Goal: Transaction & Acquisition: Purchase product/service

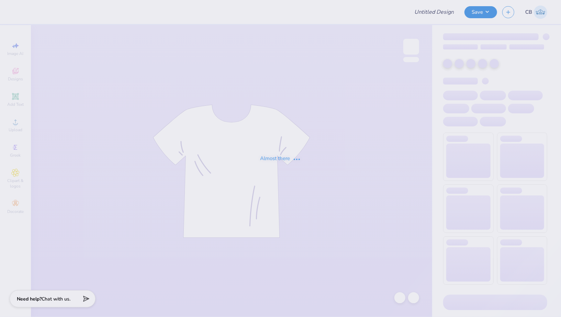
type input "Kass [PERSON_NAME] : The [GEOGRAPHIC_DATA][US_STATE]"
type input "25"
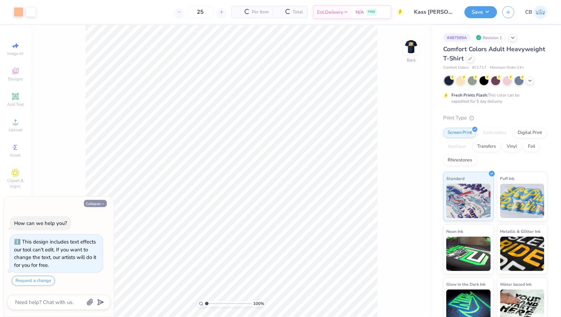
click at [104, 202] on icon "button" at bounding box center [103, 204] width 4 height 4
type textarea "x"
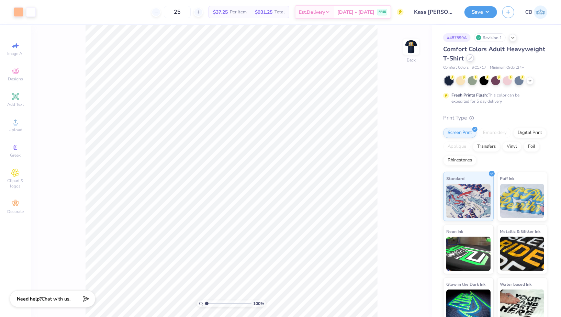
click at [468, 59] on div at bounding box center [470, 58] width 8 height 8
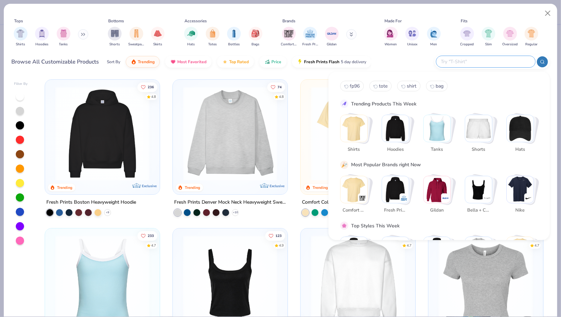
click at [513, 60] on input "text" at bounding box center [485, 62] width 90 height 8
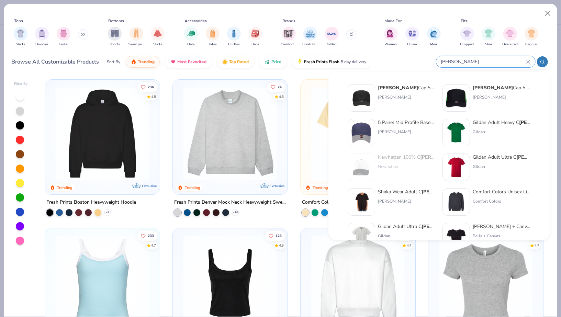
type input "[PERSON_NAME]"
click at [399, 101] on div "[PERSON_NAME] Cap 5 Panel Mid Profile Mesh Back Trucker Hat [PERSON_NAME]" at bounding box center [407, 97] width 58 height 27
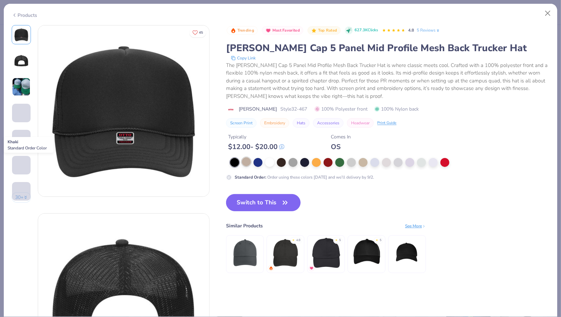
click at [245, 160] on div at bounding box center [246, 161] width 9 height 9
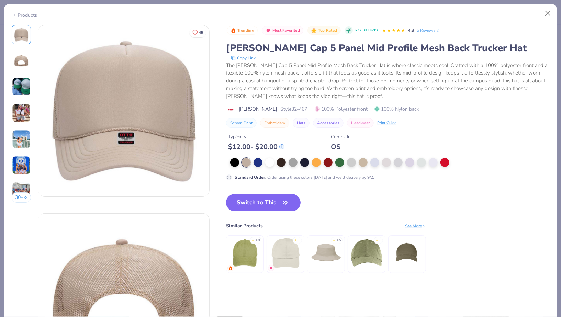
click at [252, 201] on button "Switch to This" at bounding box center [263, 202] width 75 height 17
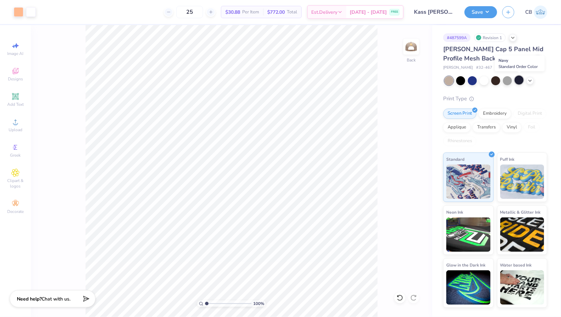
click at [521, 82] on div at bounding box center [518, 80] width 9 height 9
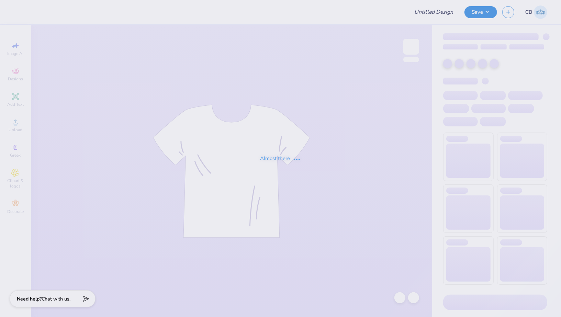
type input "Medical And Pre-health Student Society Merch"
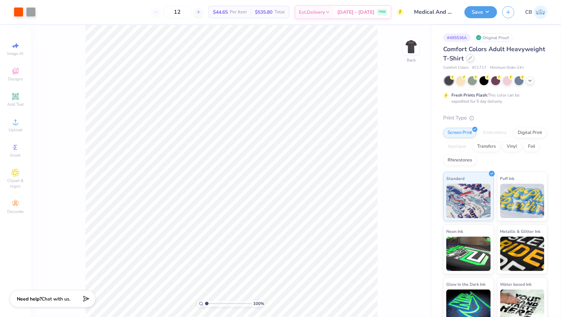
click at [472, 58] on div at bounding box center [470, 58] width 8 height 8
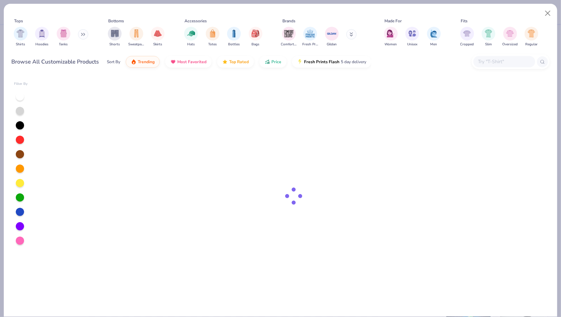
click at [494, 58] on input "text" at bounding box center [503, 62] width 53 height 8
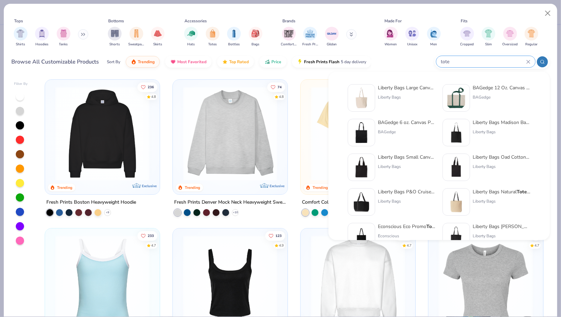
type input "tote"
click at [474, 90] on div "BAGedge 12 Oz. Canvas Boat Tote" at bounding box center [502, 87] width 58 height 7
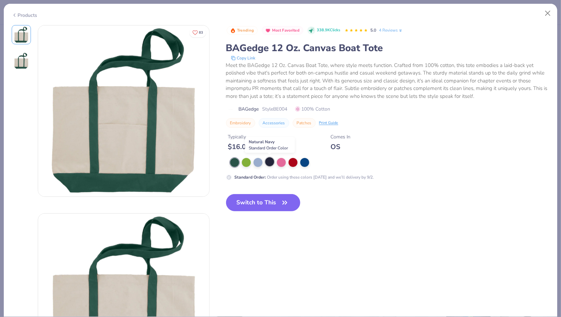
click at [272, 162] on div at bounding box center [269, 161] width 9 height 9
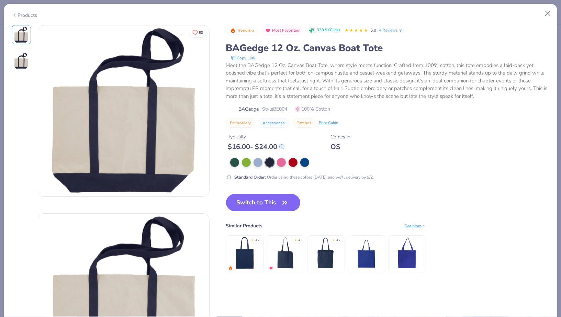
click at [268, 204] on button "Switch to This" at bounding box center [263, 202] width 75 height 17
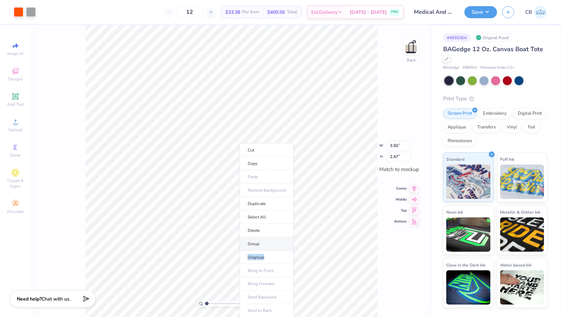
drag, startPoint x: 263, startPoint y: 254, endPoint x: 260, endPoint y: 240, distance: 14.5
click at [260, 240] on ul "Cut Copy Paste Remove Background Duplicate Select All Delete Group Ungroup Brin…" at bounding box center [267, 230] width 54 height 174
click at [260, 240] on li "Group" at bounding box center [267, 243] width 54 height 13
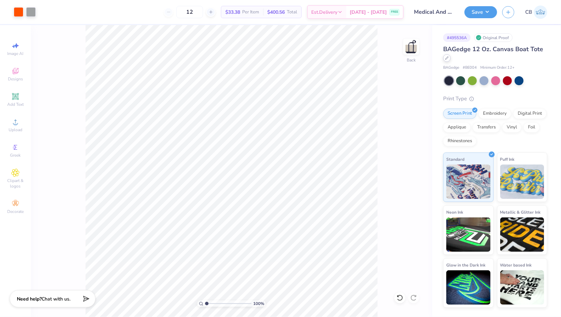
click at [447, 57] on icon at bounding box center [446, 57] width 3 height 3
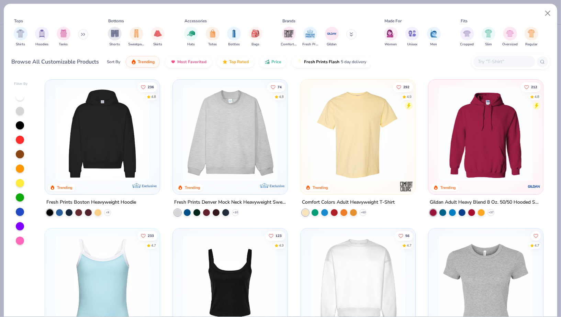
click at [488, 60] on input "text" at bounding box center [503, 62] width 53 height 8
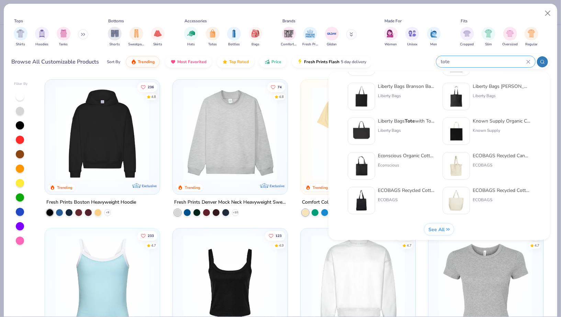
scroll to position [282, 0]
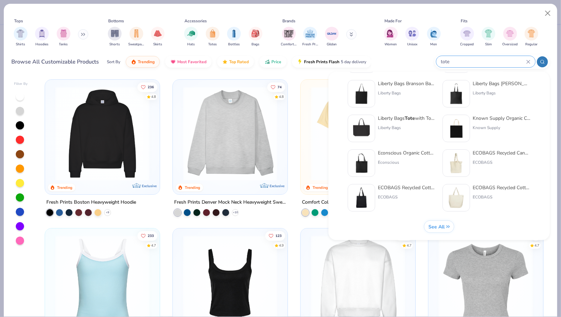
type input "tote"
click at [364, 134] on img at bounding box center [361, 128] width 21 height 21
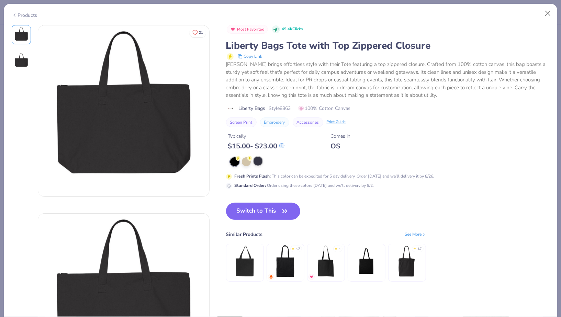
click at [261, 161] on div at bounding box center [257, 161] width 9 height 9
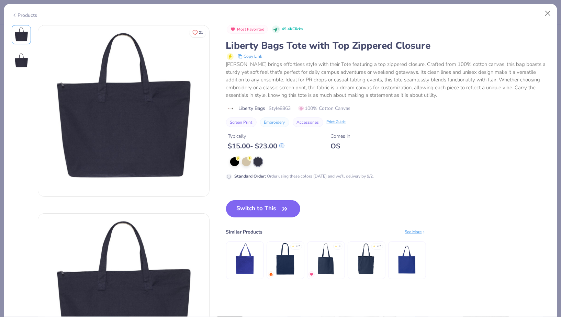
click at [253, 211] on button "Switch to This" at bounding box center [263, 208] width 75 height 17
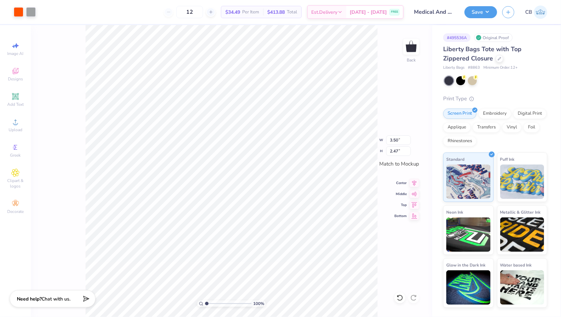
type input "7.62"
type input "5.37"
type input "8.59"
type input "6.05"
click at [473, 79] on div at bounding box center [472, 80] width 9 height 9
